Goal: Task Accomplishment & Management: Manage account settings

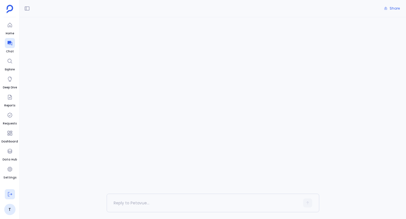
click at [9, 195] on icon at bounding box center [10, 195] width 6 height 6
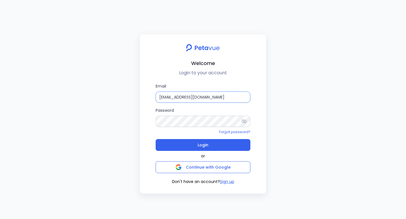
click at [186, 97] on input "[EMAIL_ADDRESS][DOMAIN_NAME]" at bounding box center [203, 97] width 95 height 11
type input "[EMAIL_ADDRESS][DOMAIN_NAME]"
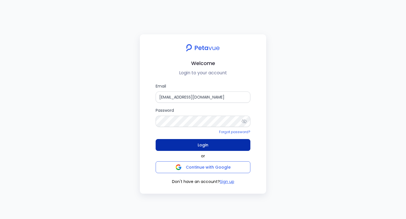
click at [203, 147] on span "Login" at bounding box center [203, 145] width 11 height 8
